Goal: Information Seeking & Learning: Learn about a topic

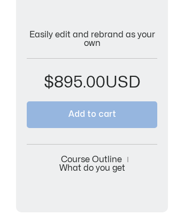
scroll to position [407, 0]
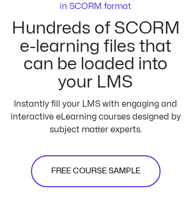
scroll to position [4087, 25]
